Goal: Complete application form

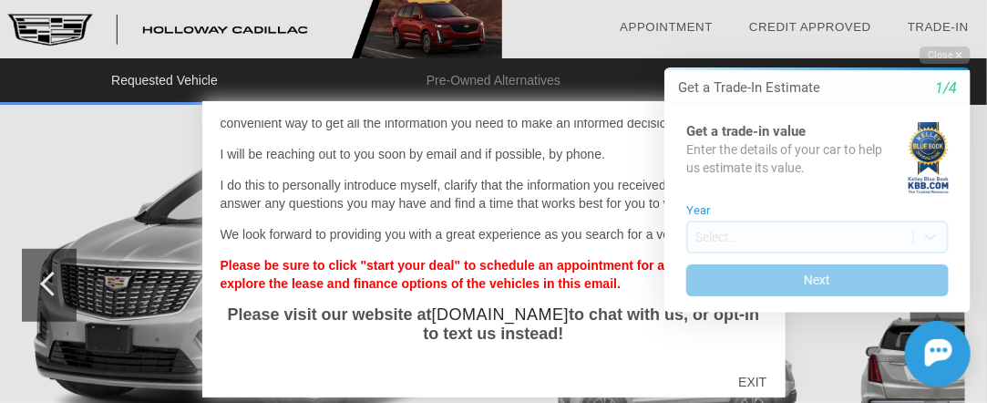
scroll to position [266, 0]
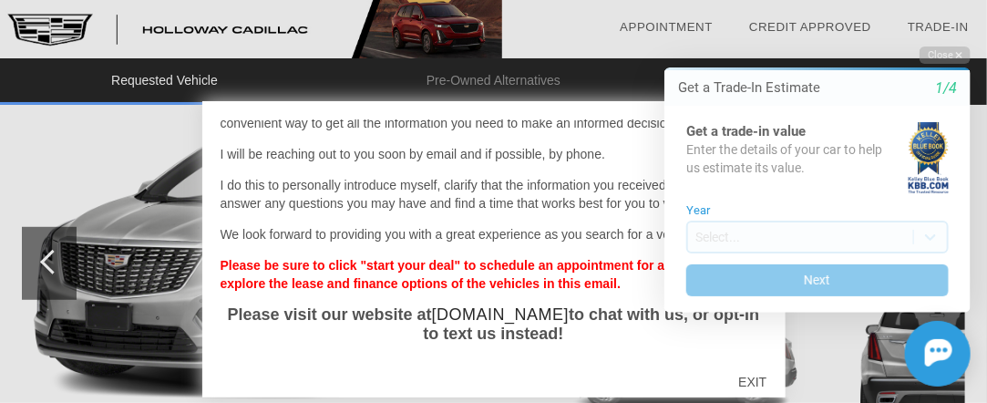
click at [800, 339] on div "Initial Toast" at bounding box center [805, 354] width 328 height 66
click at [521, 160] on p "I will be reaching out to you soon by email and if possible, by phone." at bounding box center [493, 154] width 547 height 18
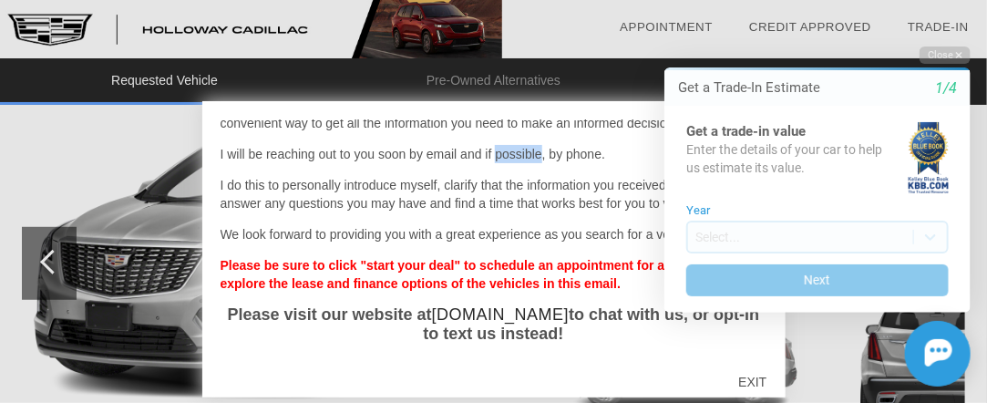
click at [521, 160] on p "I will be reaching out to you soon by email and if possible, by phone." at bounding box center [493, 154] width 547 height 18
click at [69, 172] on div at bounding box center [493, 201] width 987 height 403
